Goal: Task Accomplishment & Management: Manage account settings

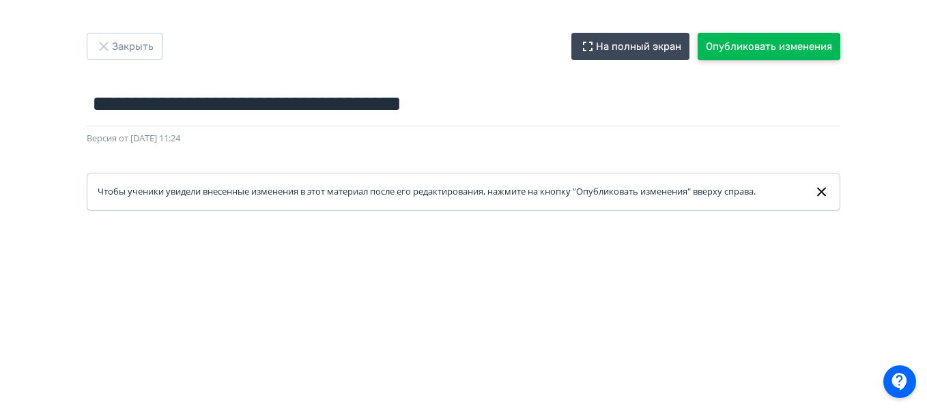
click at [748, 55] on button "Опубликовать изменения" at bounding box center [768, 46] width 143 height 27
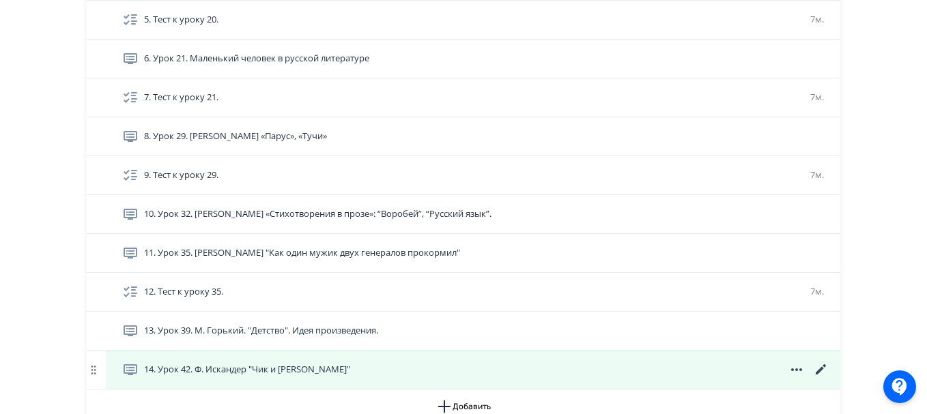
scroll to position [676, 0]
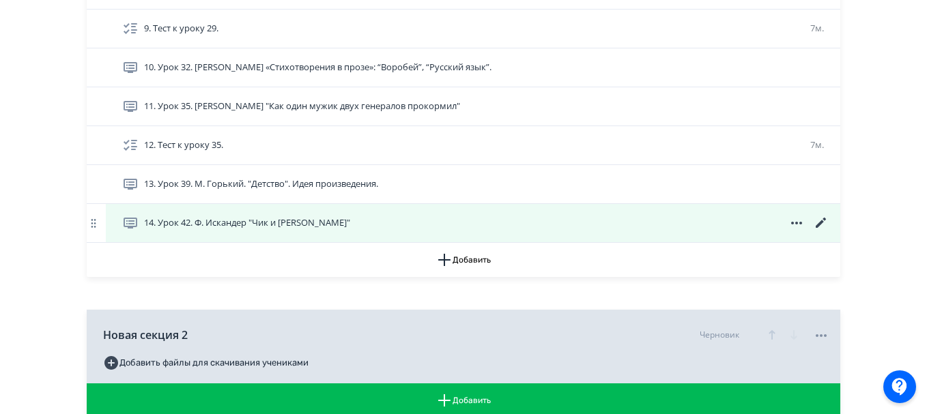
click at [823, 222] on icon at bounding box center [820, 223] width 10 height 10
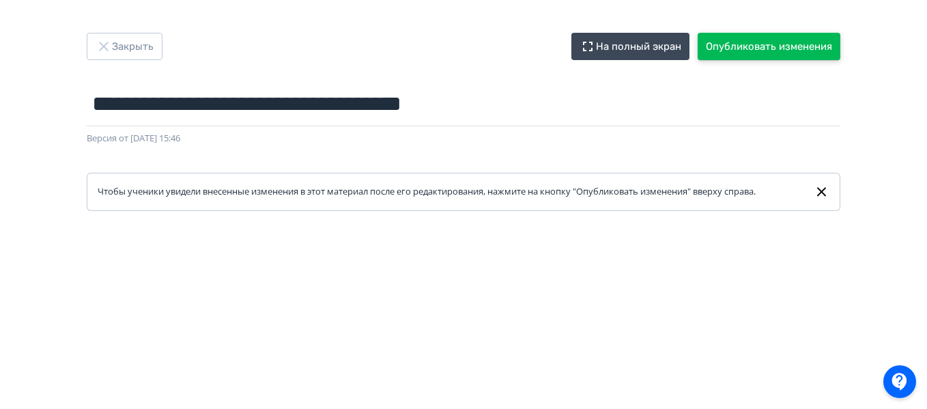
click at [739, 49] on button "Опубликовать изменения" at bounding box center [768, 46] width 143 height 27
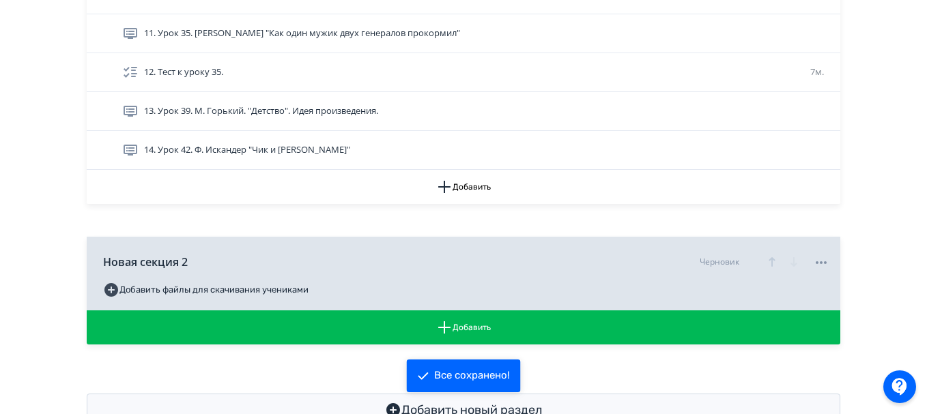
scroll to position [794, 0]
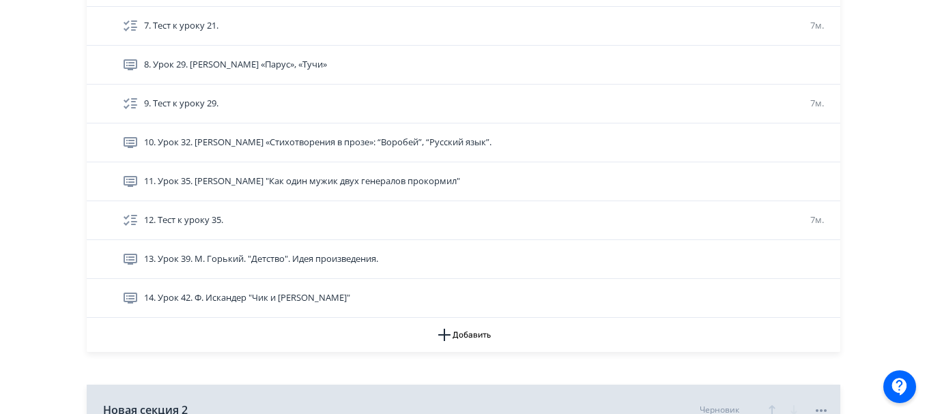
scroll to position [592, 0]
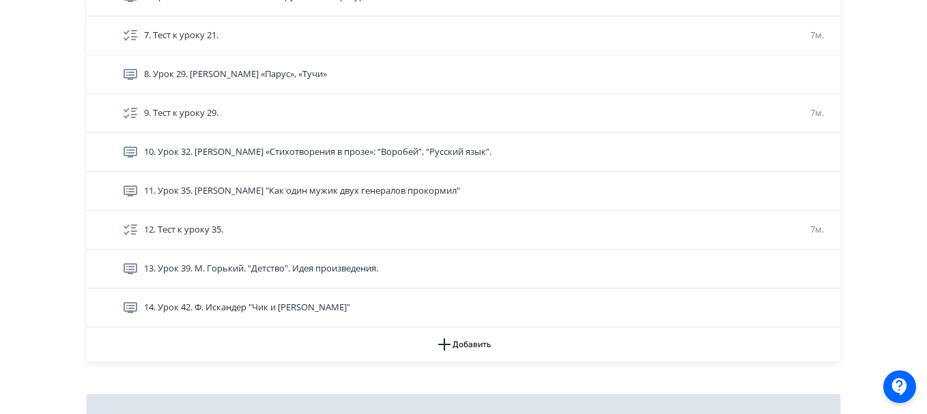
click at [29, 166] on div "**********" at bounding box center [463, 12] width 927 height 1208
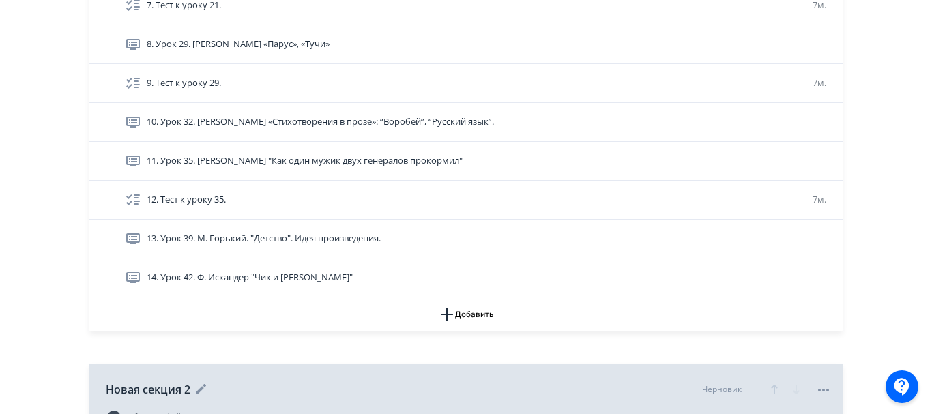
scroll to position [794, 0]
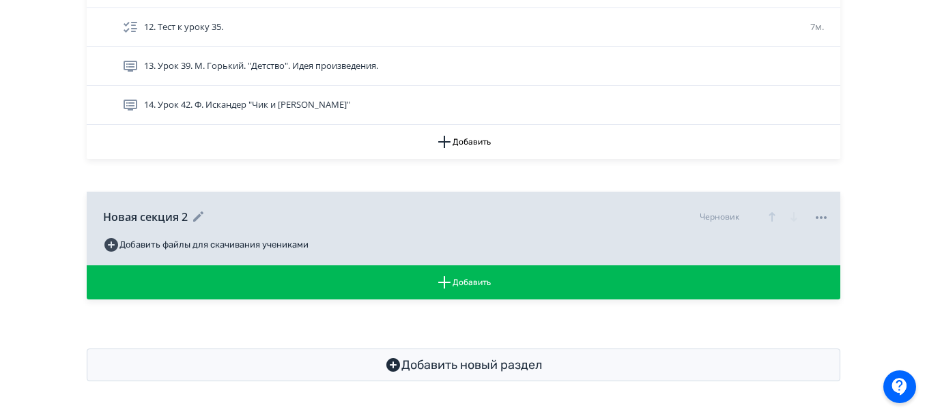
click at [823, 220] on icon at bounding box center [821, 217] width 16 height 16
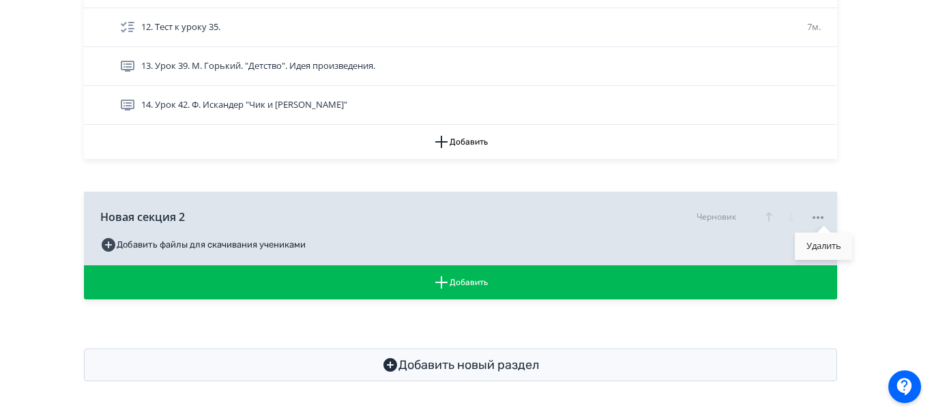
click at [819, 247] on div "Удалить" at bounding box center [824, 246] width 57 height 27
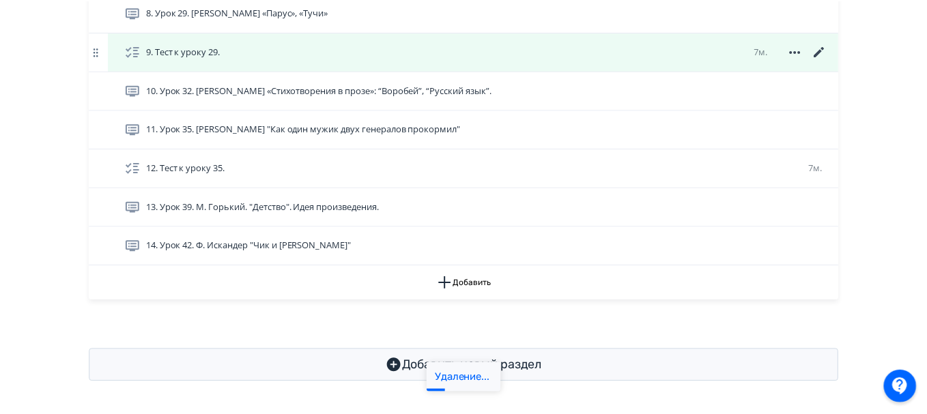
scroll to position [654, 0]
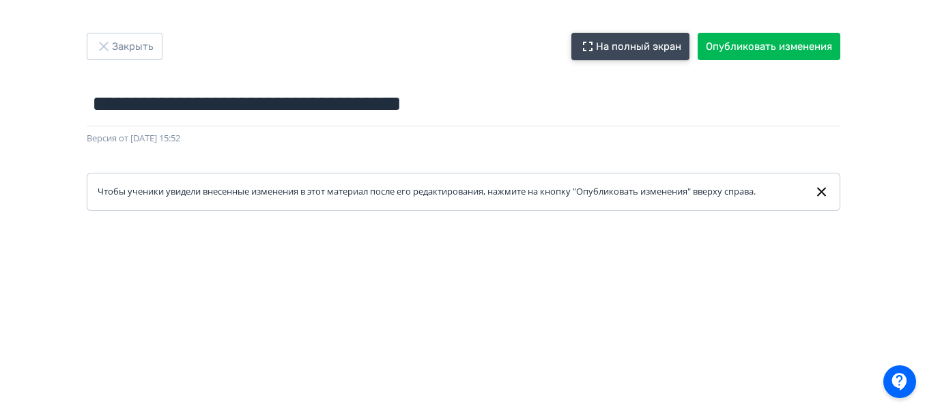
click at [594, 56] on button "На полный экран" at bounding box center [630, 46] width 118 height 27
click at [772, 42] on button "Опубликовать изменения" at bounding box center [768, 46] width 143 height 27
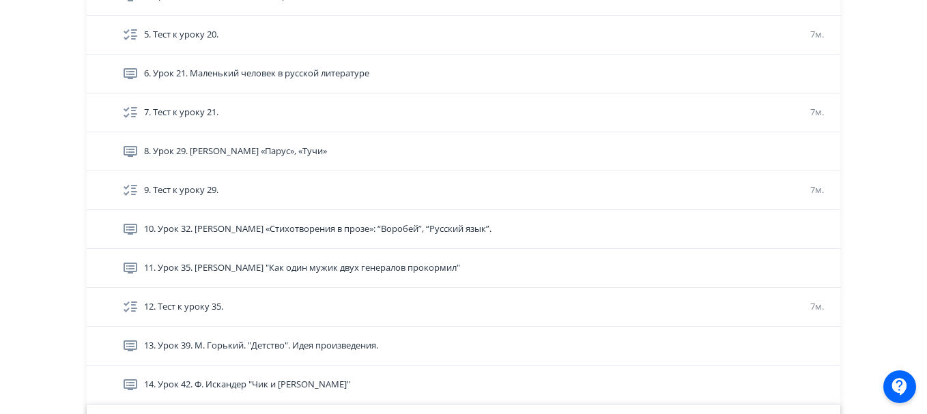
scroll to position [515, 0]
click at [102, 58] on div "6. Урок 21. Маленький человек в русской литературе" at bounding box center [463, 73] width 753 height 39
click at [68, 59] on div "**********" at bounding box center [463, 89] width 819 height 1143
